Goal: Communication & Community: Answer question/provide support

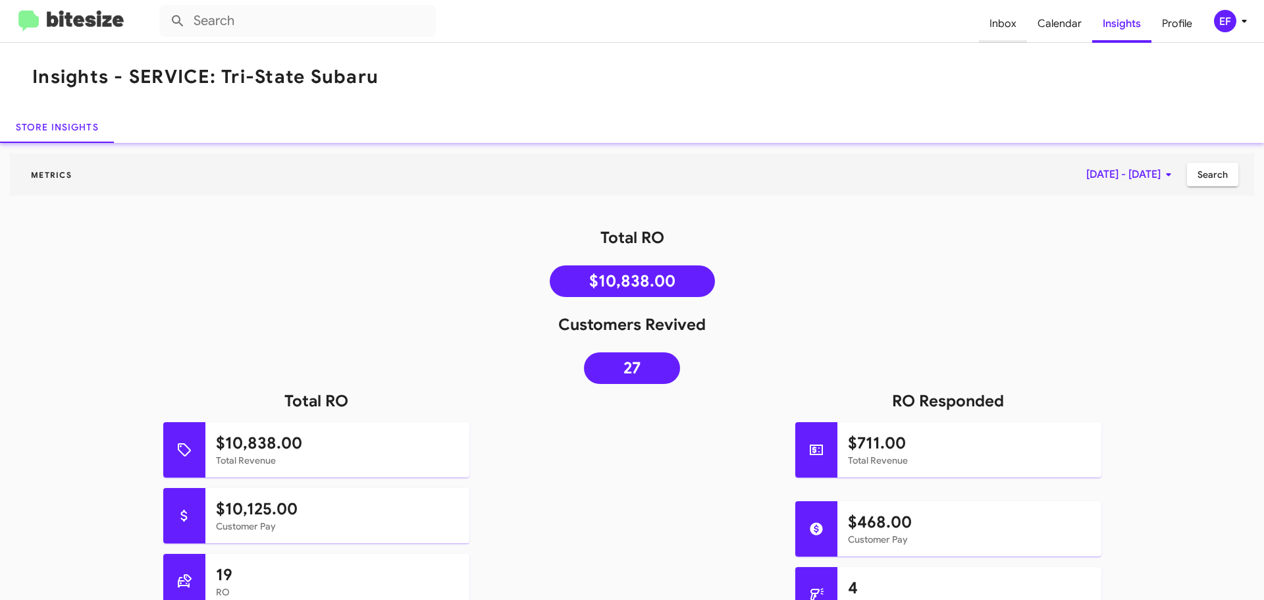
click at [995, 24] on span "Inbox" at bounding box center [1003, 24] width 48 height 38
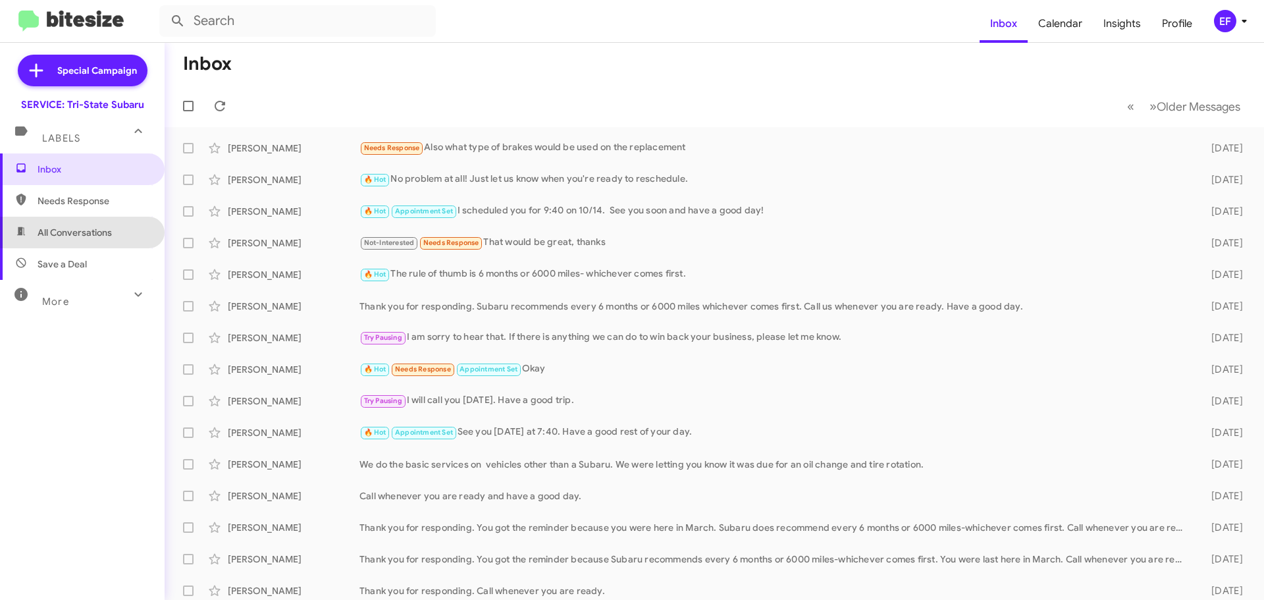
click at [82, 234] on span "All Conversations" at bounding box center [75, 232] width 74 height 13
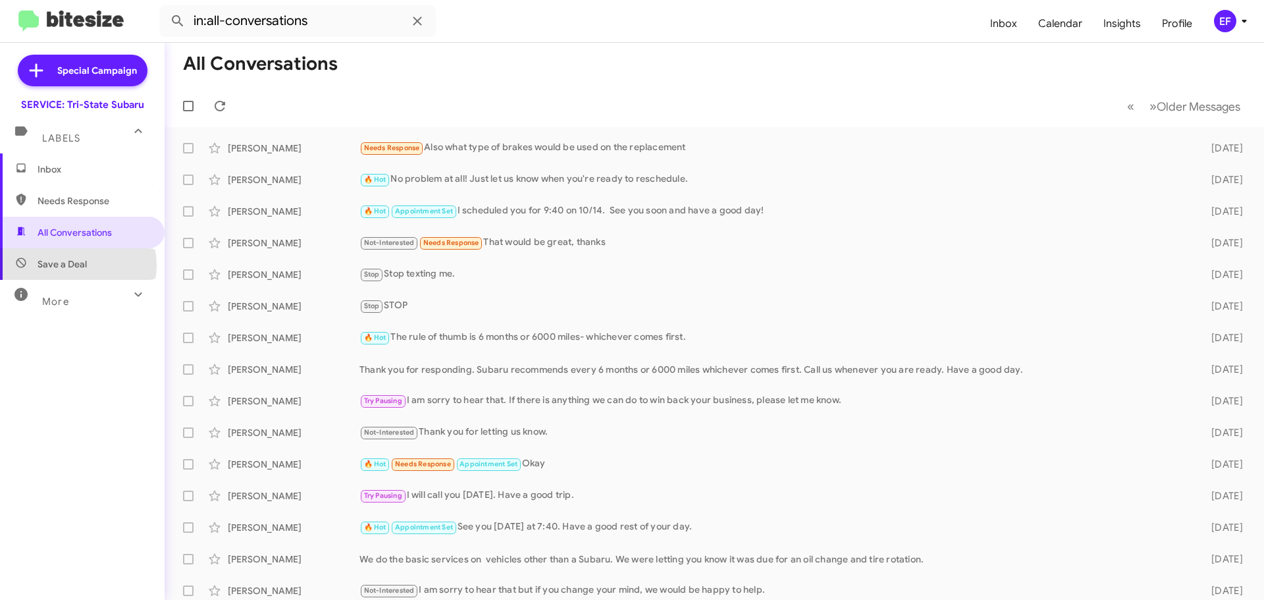
click at [74, 265] on span "Save a Deal" at bounding box center [62, 263] width 49 height 13
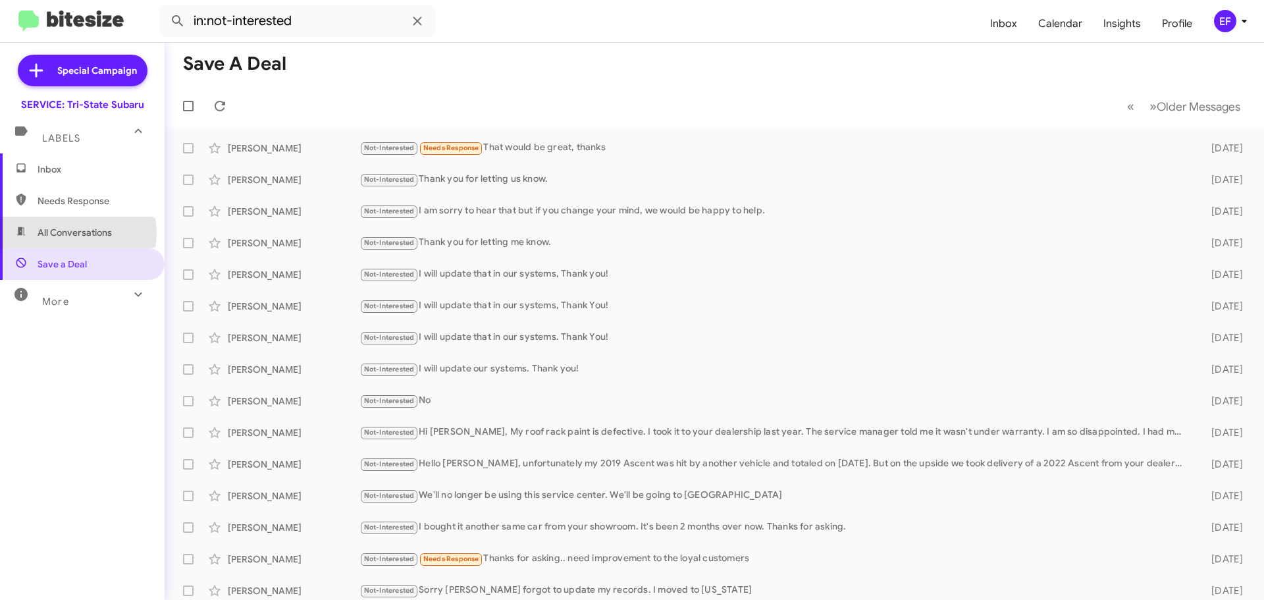
click at [76, 233] on span "All Conversations" at bounding box center [75, 232] width 74 height 13
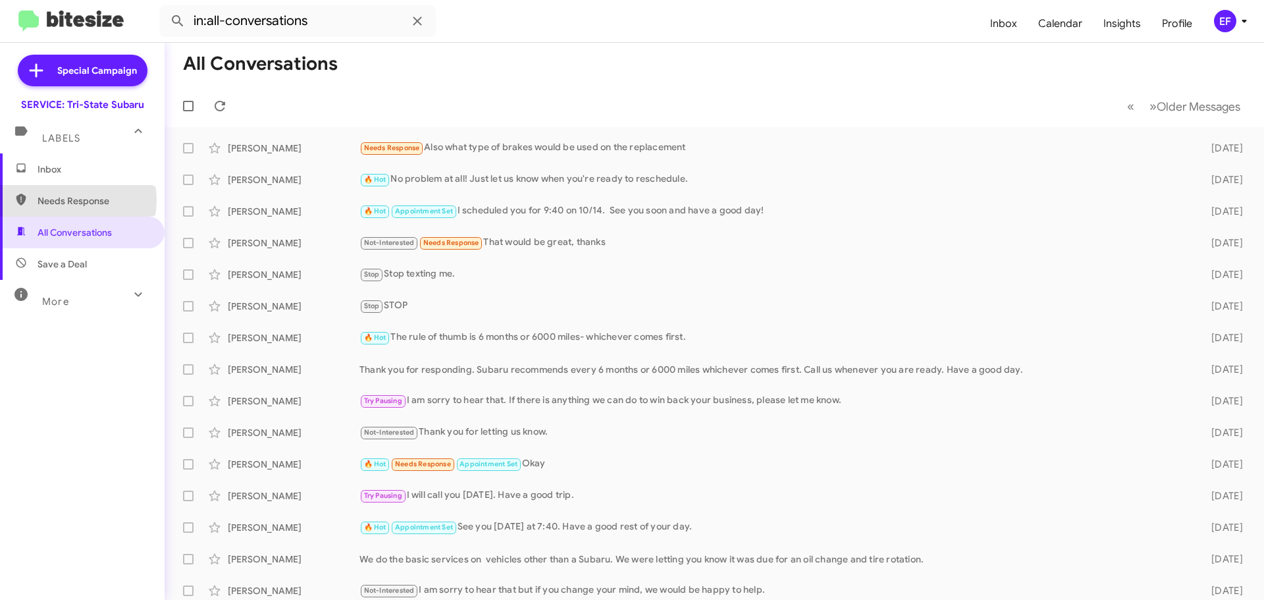
click at [75, 200] on span "Needs Response" at bounding box center [94, 200] width 112 height 13
type input "in:needs-response"
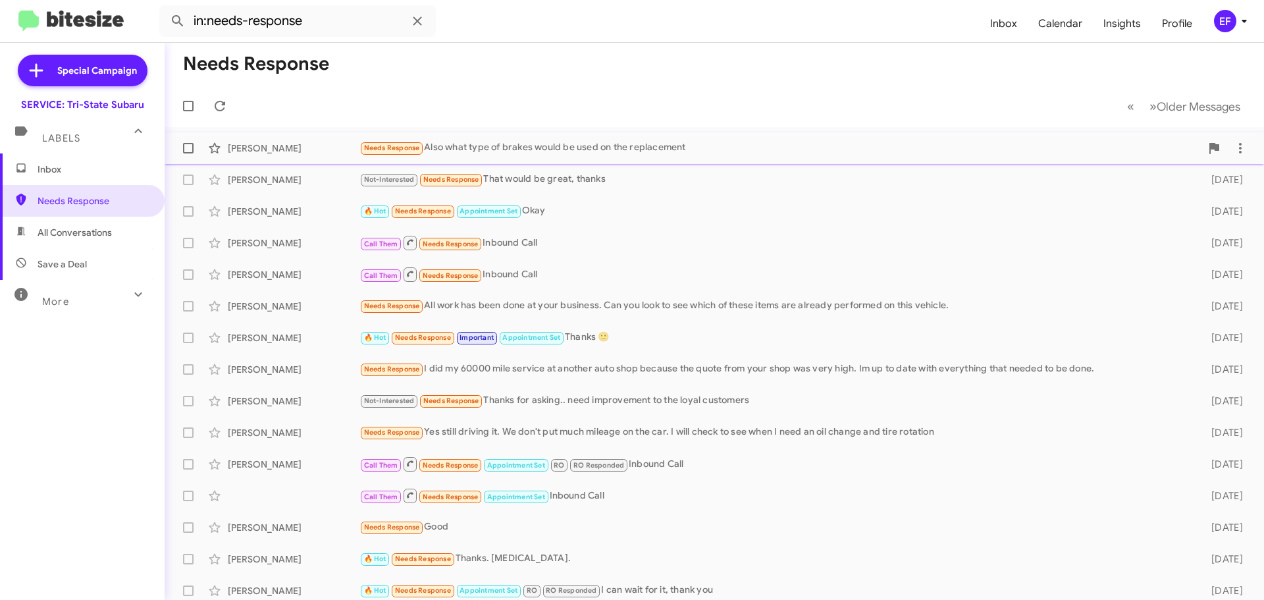
click at [465, 145] on div "Needs Response Also what type of brakes would be used on the replacement" at bounding box center [779, 147] width 841 height 15
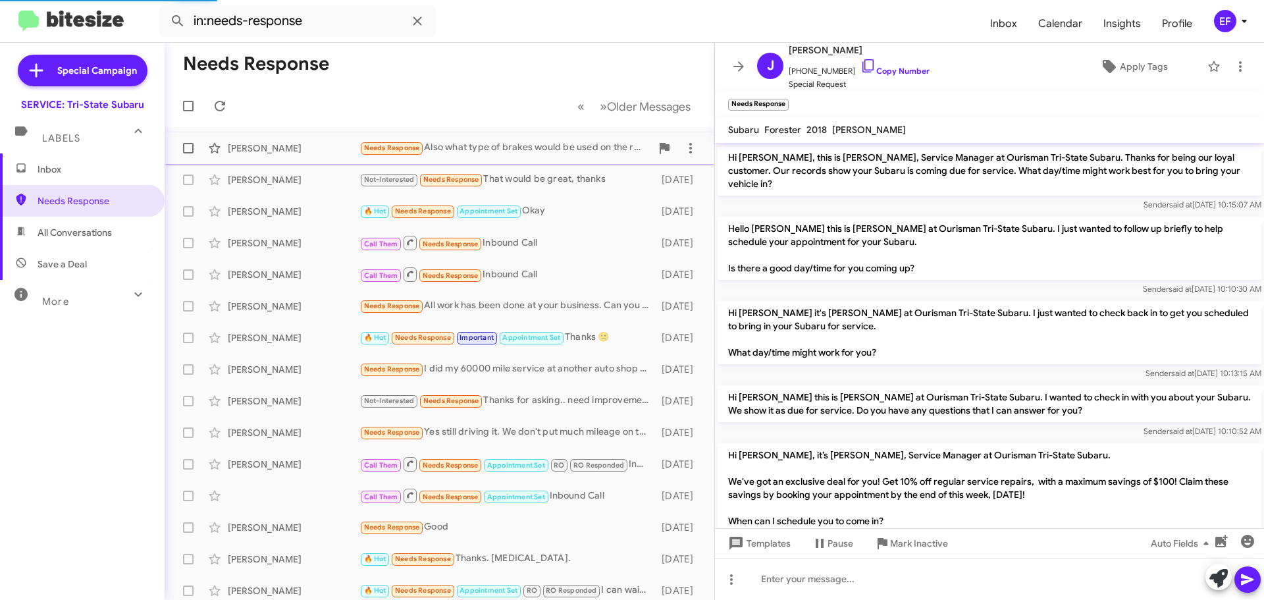
scroll to position [245, 0]
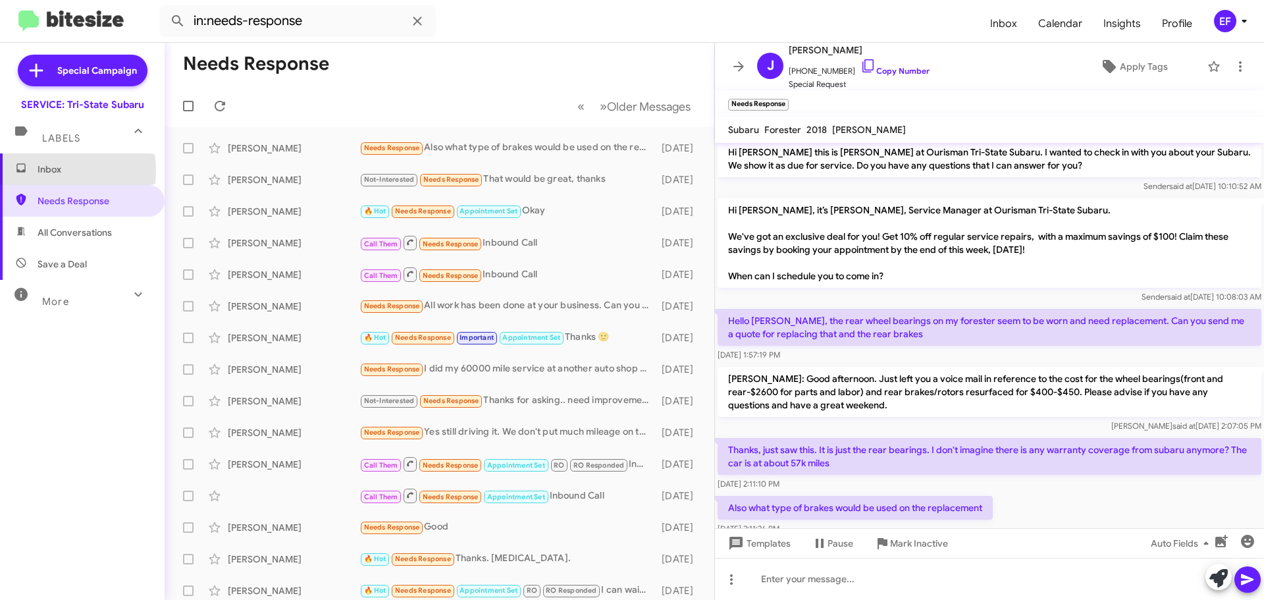
click at [47, 170] on span "Inbox" at bounding box center [94, 169] width 112 height 13
